Goal: Check status: Check status

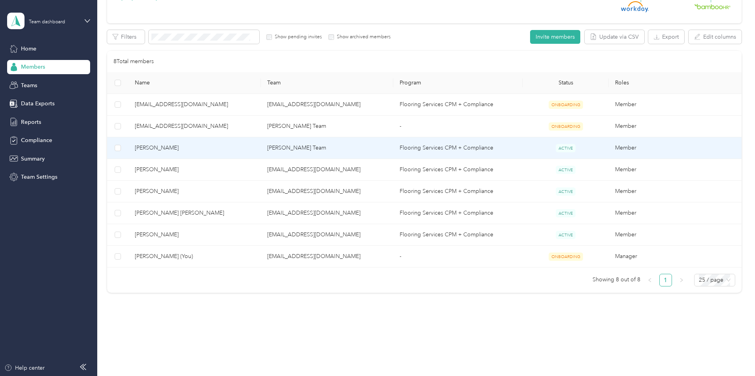
scroll to position [119, 0]
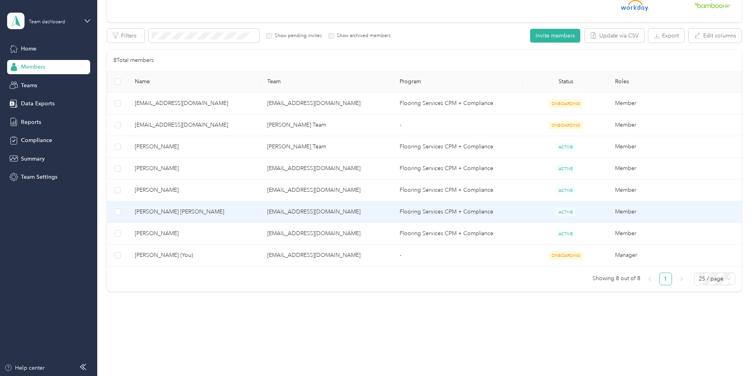
click at [192, 211] on span "[PERSON_NAME] [PERSON_NAME]" at bounding box center [195, 212] width 120 height 9
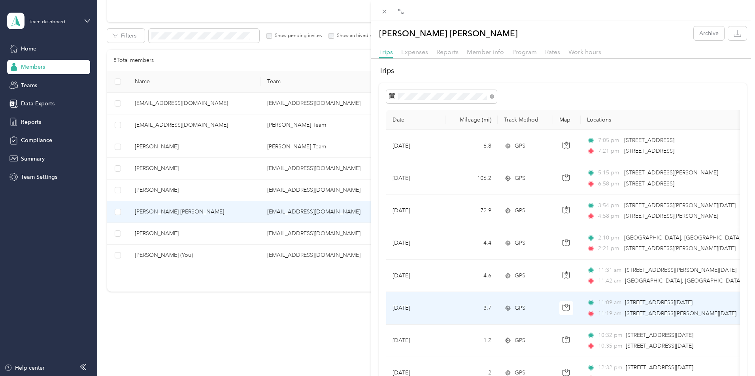
scroll to position [79, 0]
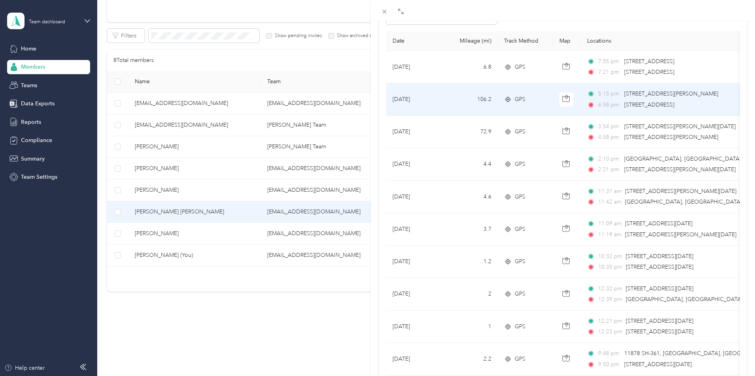
click at [408, 98] on td "[DATE]" at bounding box center [415, 99] width 59 height 32
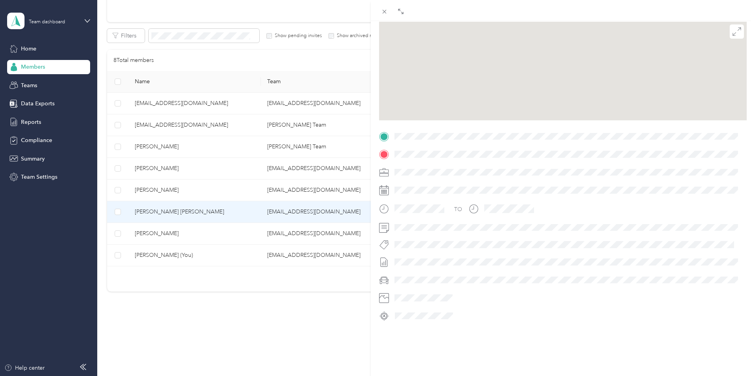
scroll to position [79, 0]
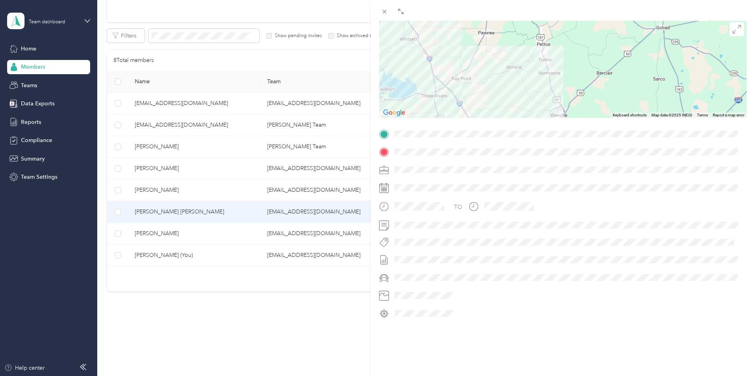
drag, startPoint x: 517, startPoint y: 90, endPoint x: 514, endPoint y: 75, distance: 15.3
click at [531, 41] on div "Trip details This trip cannot be edited because it is either under review, appr…" at bounding box center [562, 144] width 367 height 352
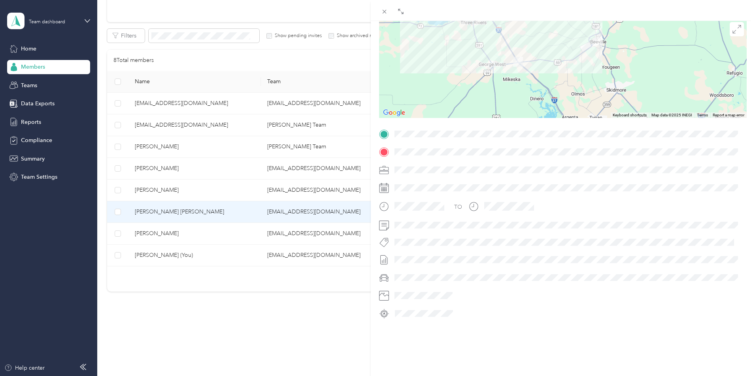
drag, startPoint x: 509, startPoint y: 83, endPoint x: 549, endPoint y: 11, distance: 82.8
click at [549, 11] on div "BACK James J. Jr Stecher Trips Trip details Trip details This trip cannot be ed…" at bounding box center [563, 198] width 384 height 397
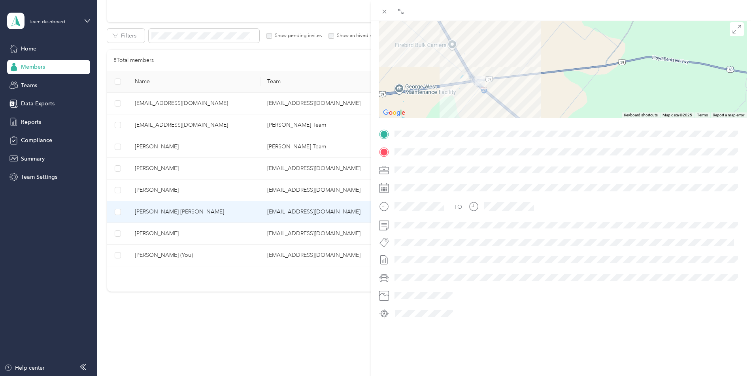
drag, startPoint x: 458, startPoint y: 58, endPoint x: 506, endPoint y: 112, distance: 72.5
click at [506, 112] on div at bounding box center [562, 68] width 367 height 99
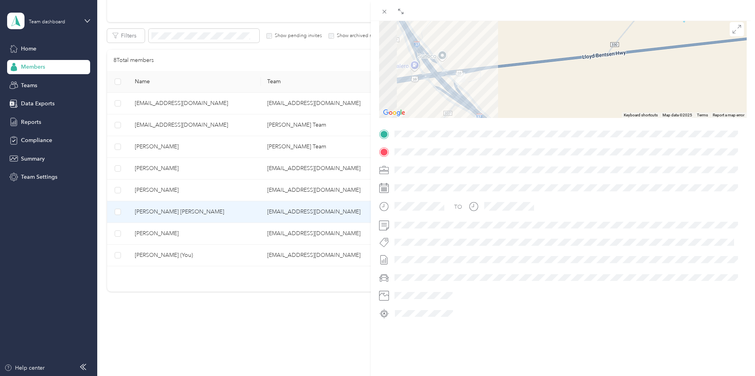
drag, startPoint x: 441, startPoint y: 79, endPoint x: 528, endPoint y: 90, distance: 88.1
click at [528, 90] on div at bounding box center [562, 68] width 367 height 99
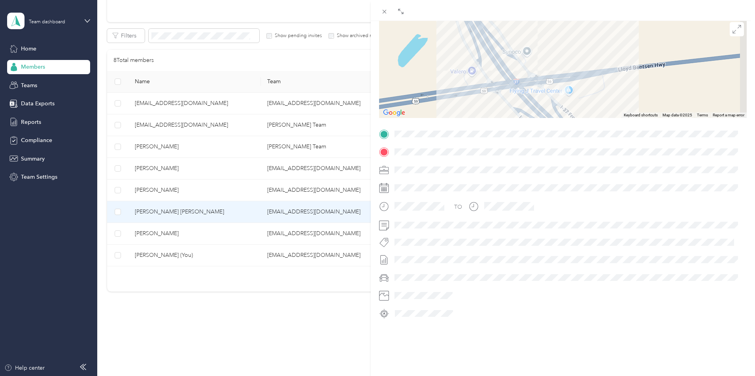
drag, startPoint x: 557, startPoint y: 95, endPoint x: 491, endPoint y: 94, distance: 66.8
click at [491, 94] on div at bounding box center [562, 68] width 367 height 99
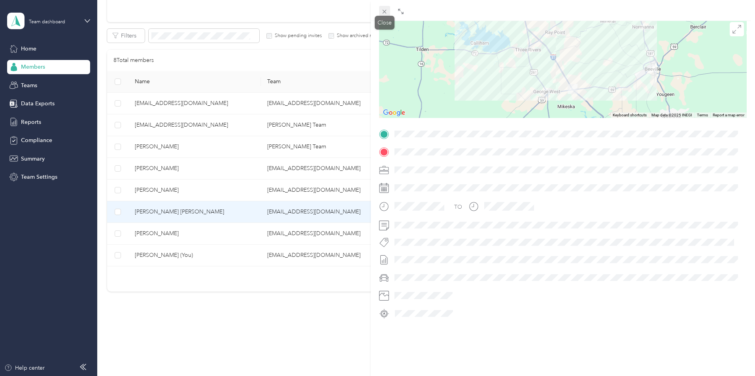
click at [386, 12] on icon at bounding box center [384, 11] width 7 height 7
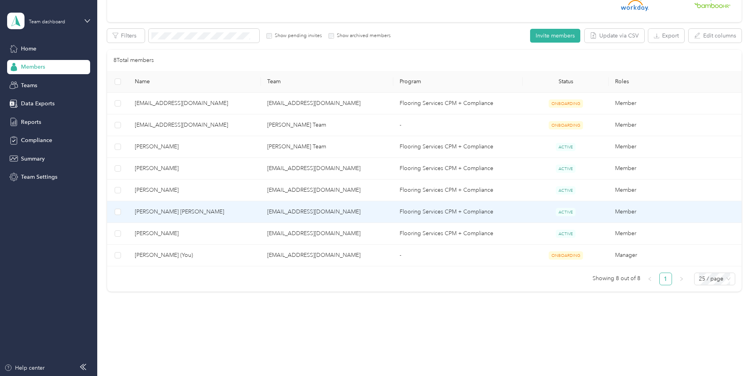
click at [186, 212] on span "[PERSON_NAME] [PERSON_NAME]" at bounding box center [195, 212] width 120 height 9
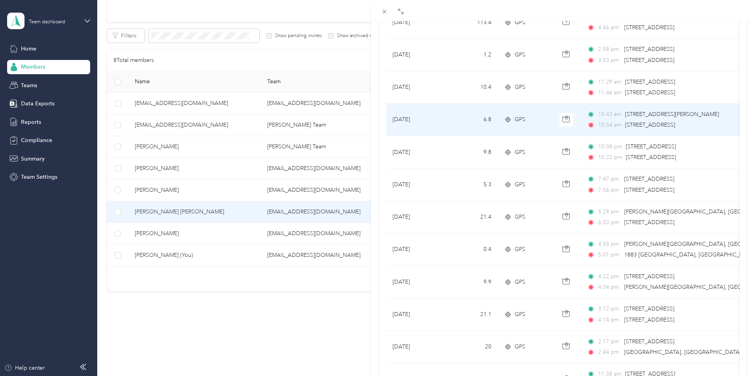
scroll to position [474, 0]
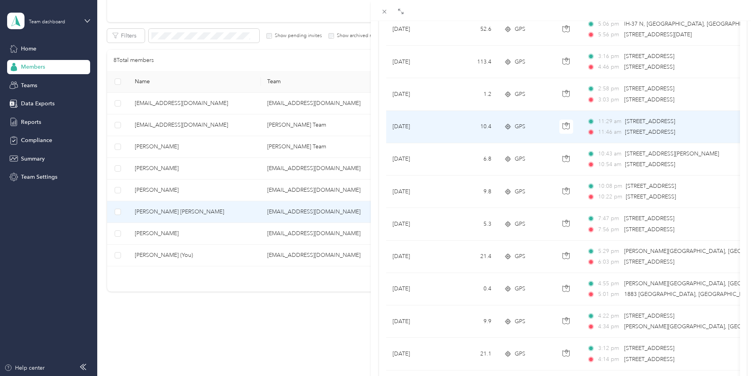
drag, startPoint x: 626, startPoint y: 133, endPoint x: 722, endPoint y: 134, distance: 96.4
click at [675, 134] on span "[STREET_ADDRESS]" at bounding box center [650, 132] width 50 height 7
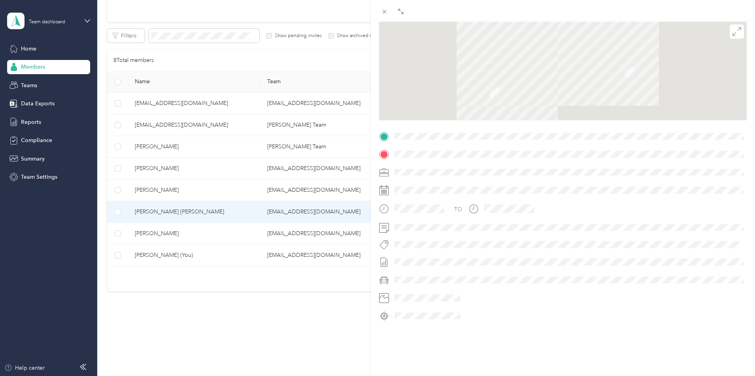
scroll to position [79, 0]
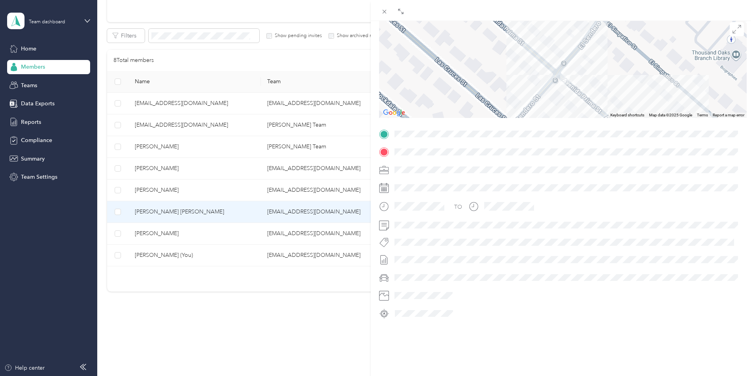
click at [540, 126] on div "Trip details This trip cannot be edited because it is either under review, appr…" at bounding box center [562, 144] width 367 height 352
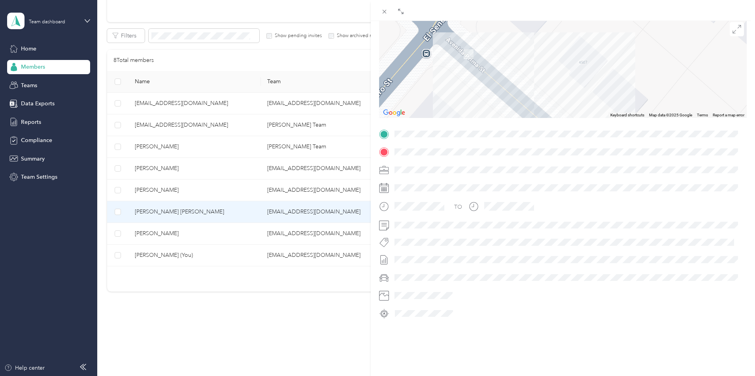
drag, startPoint x: 495, startPoint y: 109, endPoint x: 482, endPoint y: 47, distance: 63.8
click at [482, 47] on div at bounding box center [562, 68] width 367 height 99
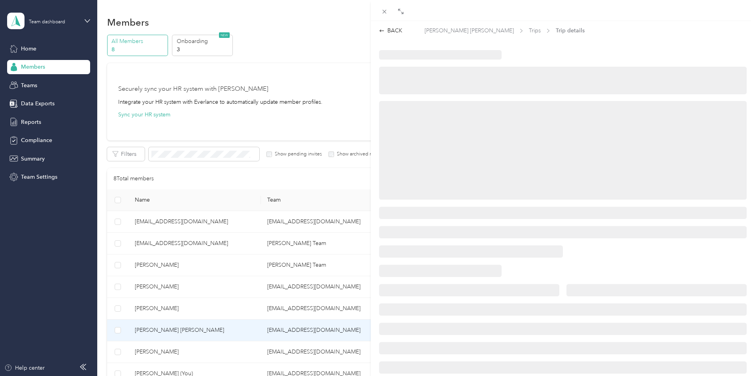
click at [192, 331] on div "BACK [PERSON_NAME] [PERSON_NAME] Trips Trip details" at bounding box center [377, 188] width 755 height 376
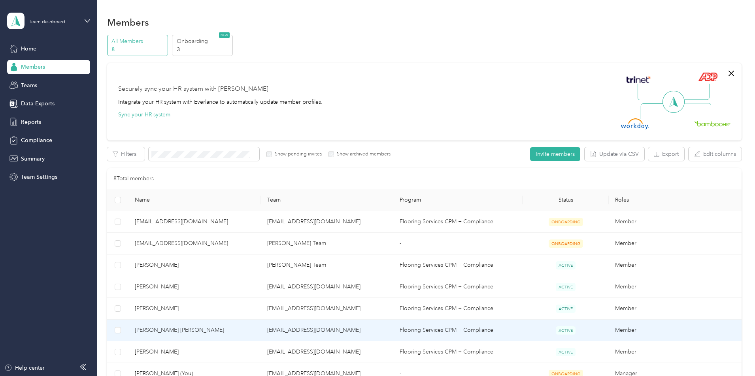
click at [192, 331] on span "[PERSON_NAME] [PERSON_NAME]" at bounding box center [195, 330] width 120 height 9
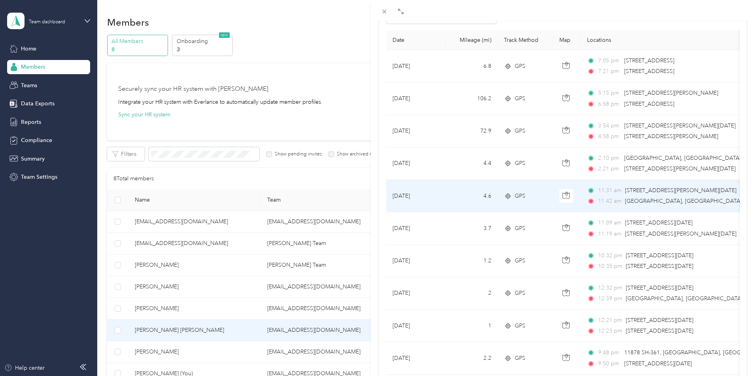
scroll to position [119, 0]
